Goal: Navigation & Orientation: Find specific page/section

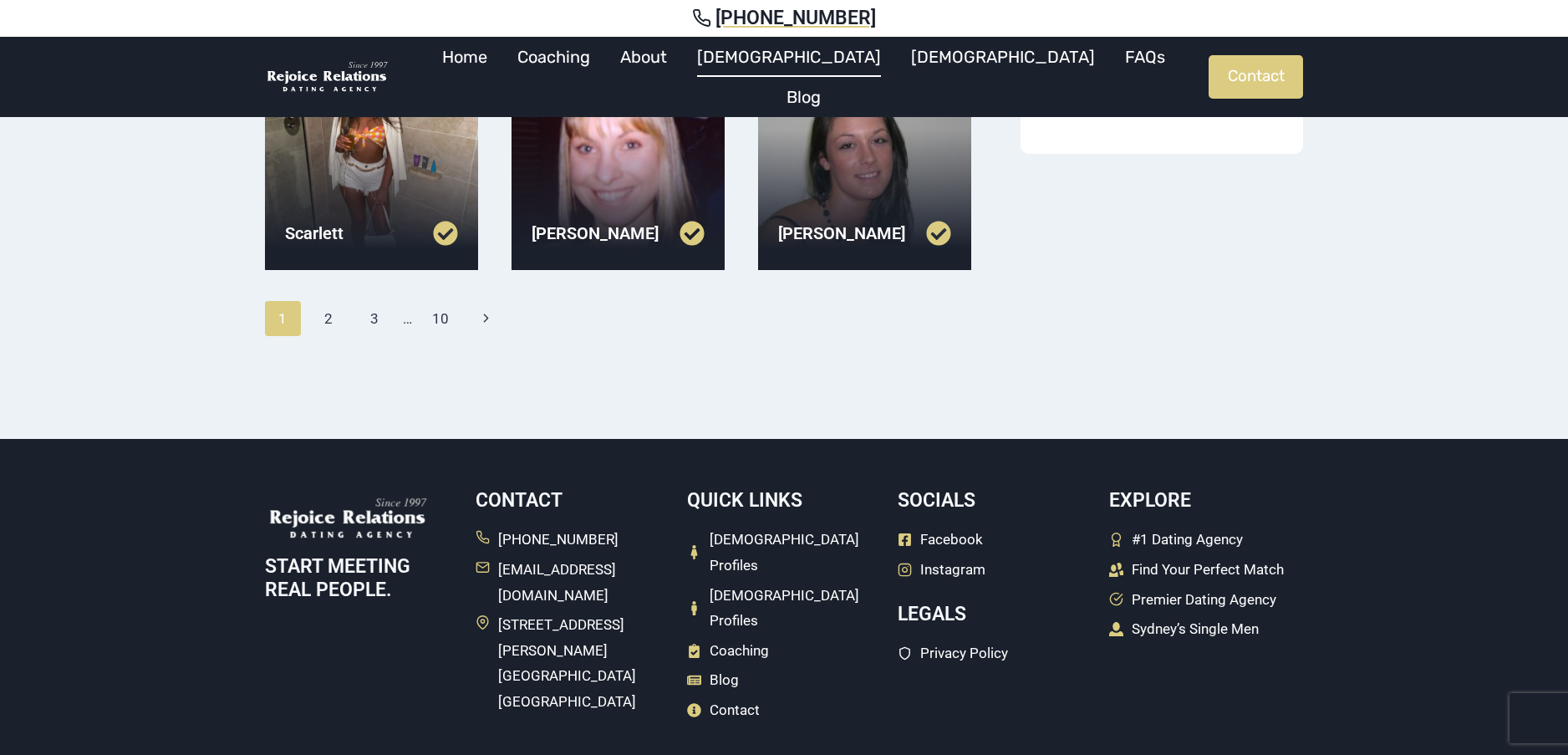
scroll to position [735, 0]
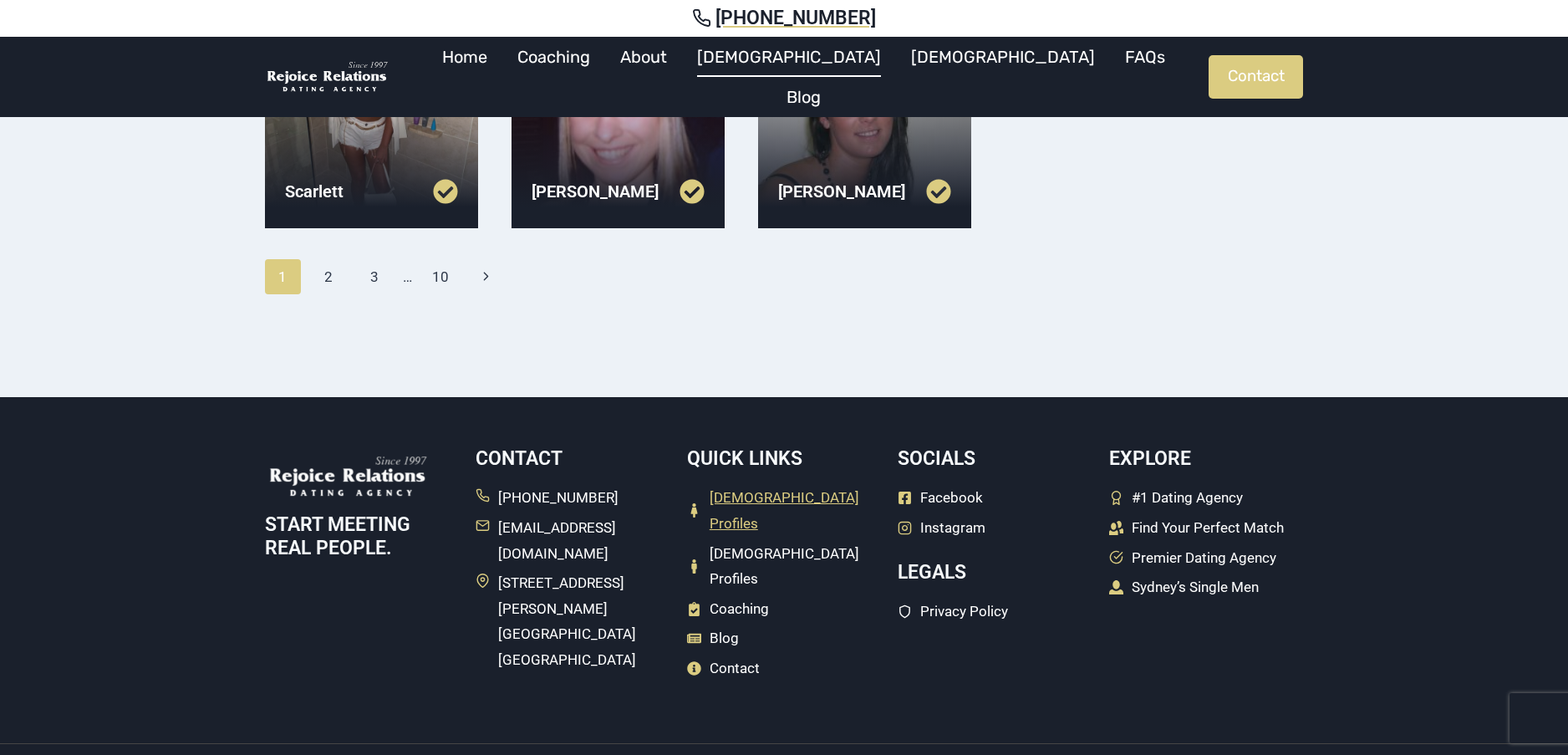
click at [752, 495] on span "[DEMOGRAPHIC_DATA] Profiles" at bounding box center [795, 511] width 171 height 51
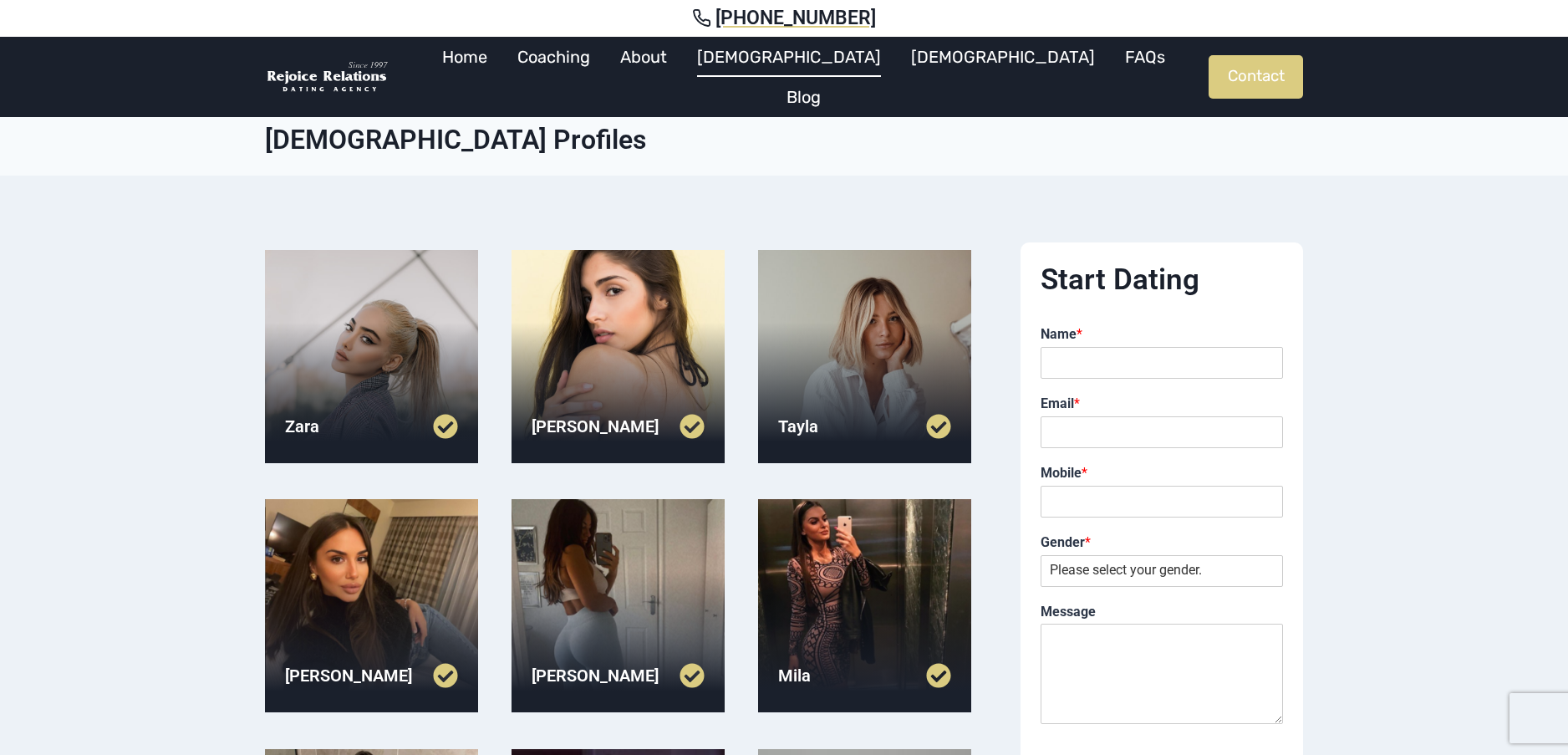
click at [560, 430] on link at bounding box center [574, 426] width 86 height 25
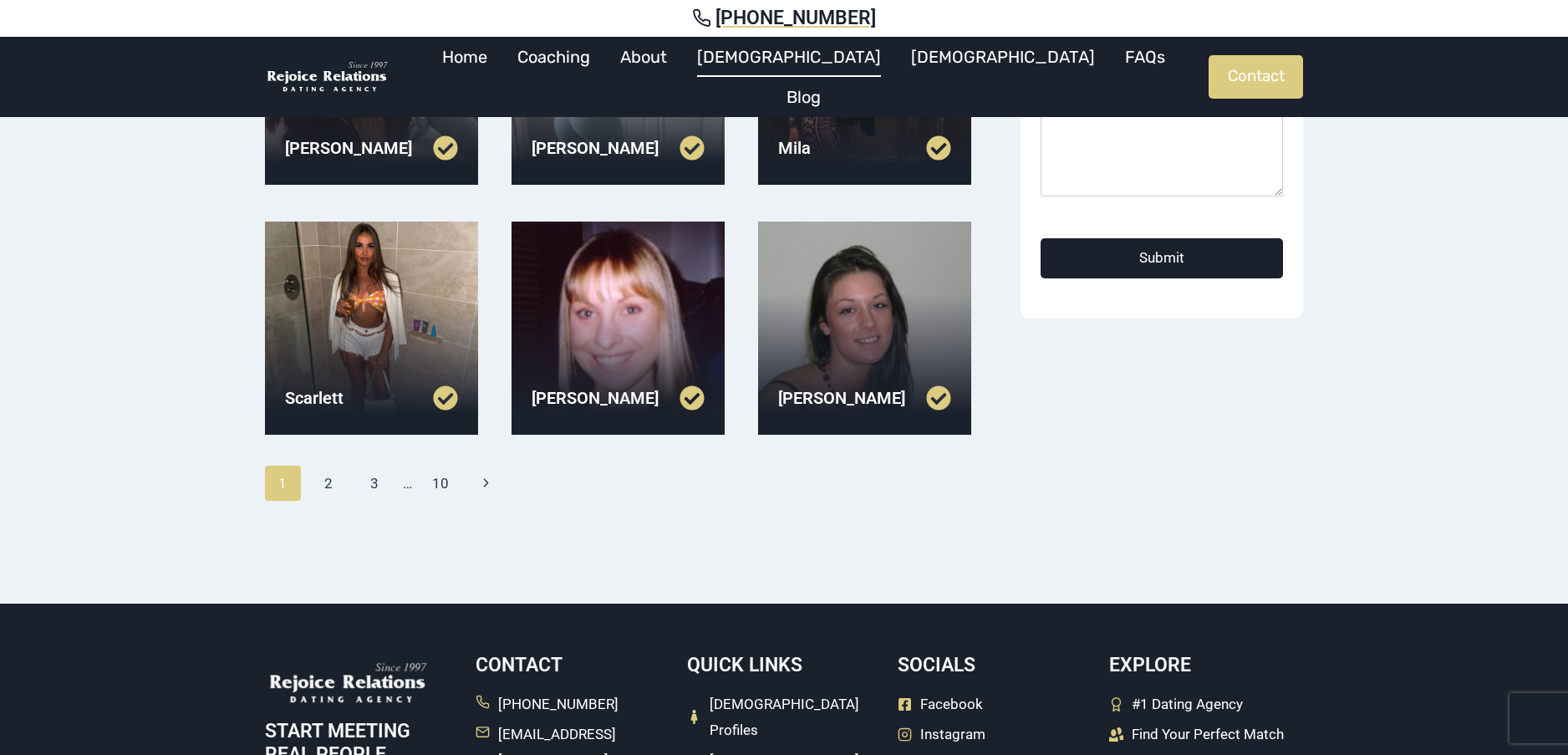
scroll to position [585, 0]
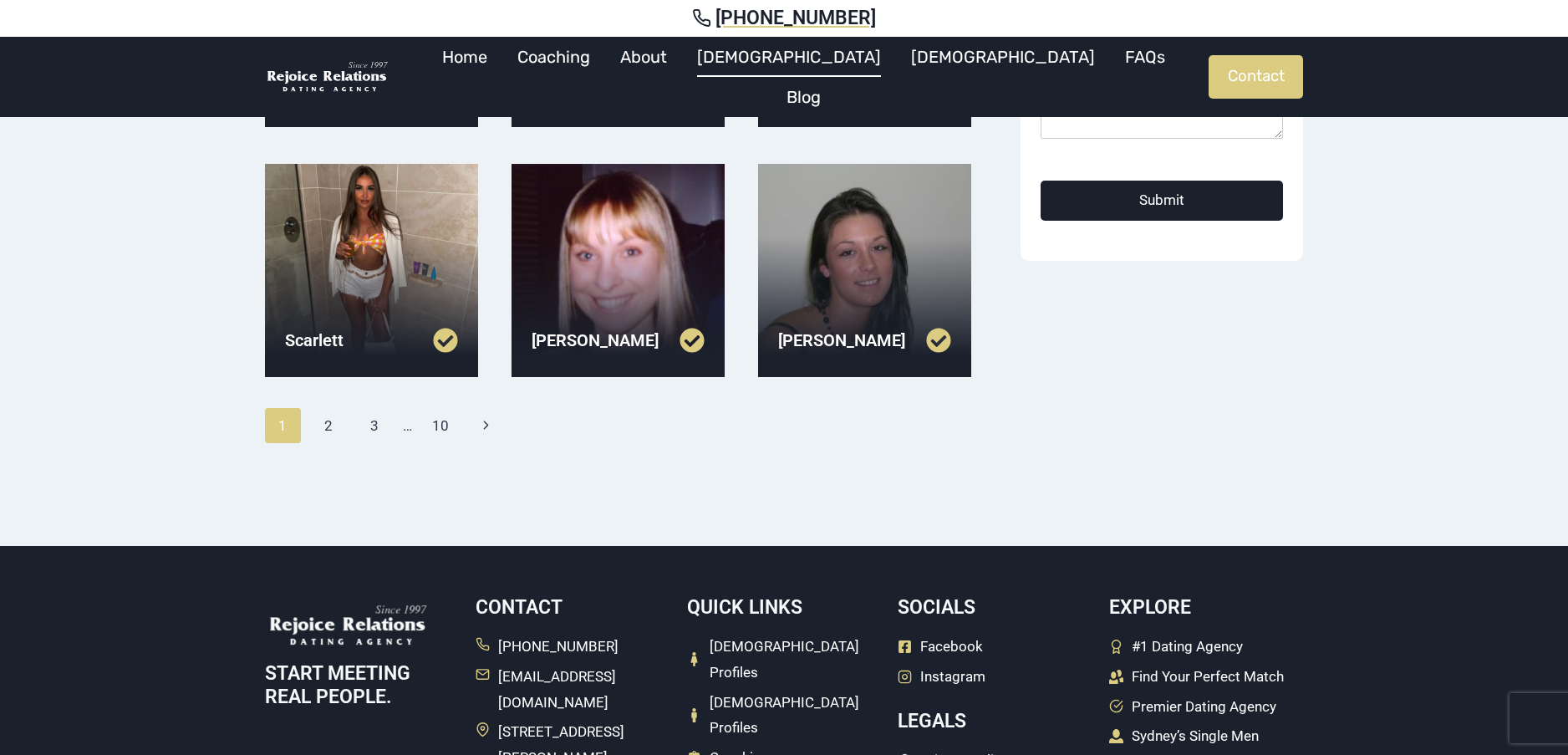
click at [614, 308] on div "Kelly" at bounding box center [618, 340] width 213 height 65
click at [545, 334] on link at bounding box center [574, 340] width 86 height 25
click at [831, 311] on div "[PERSON_NAME]" at bounding box center [864, 340] width 213 height 65
click at [800, 343] on link at bounding box center [821, 340] width 86 height 25
